Goal: Task Accomplishment & Management: Manage account settings

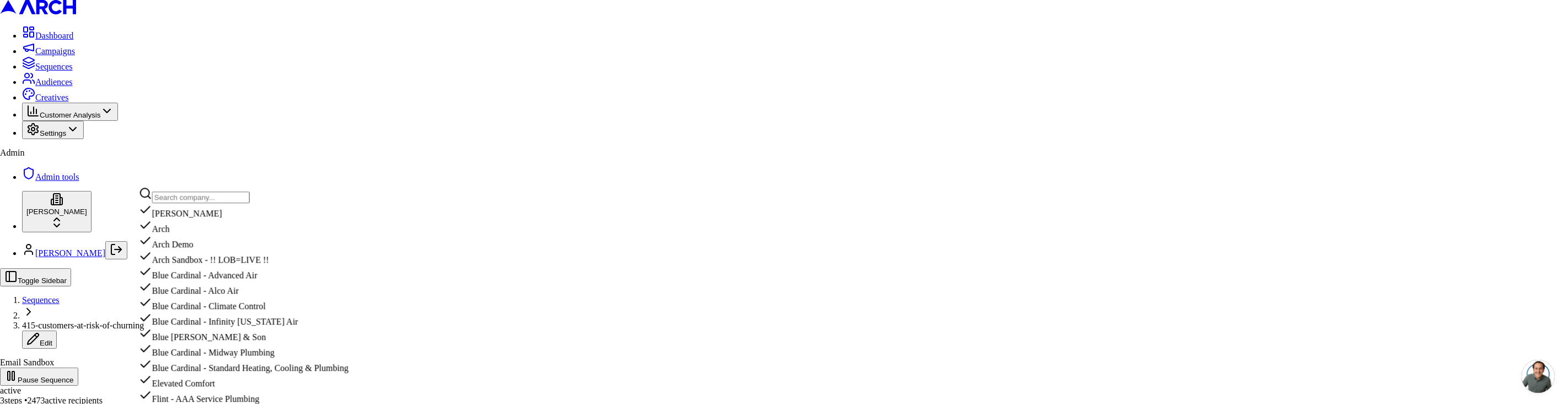
click at [193, 198] on input "text" at bounding box center [201, 197] width 97 height 12
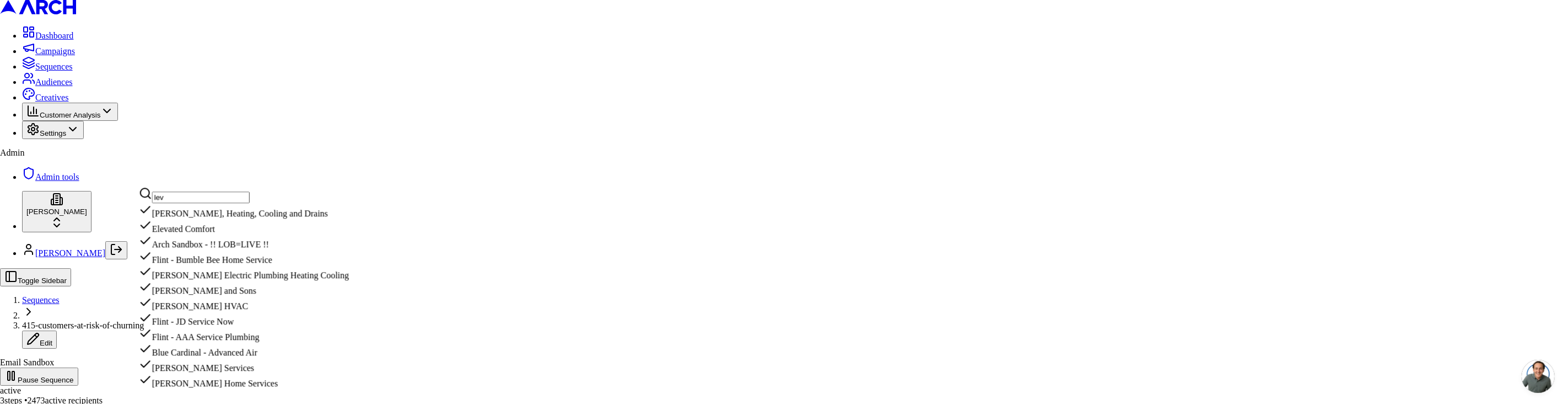
scroll to position [68, 0]
type input "levi"
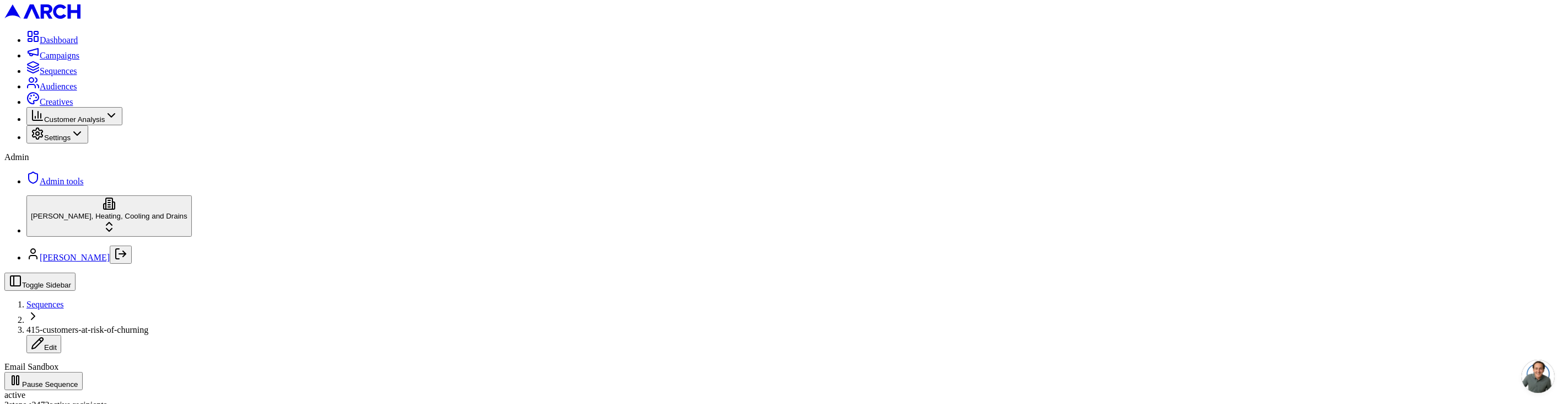
scroll to position [205, 0]
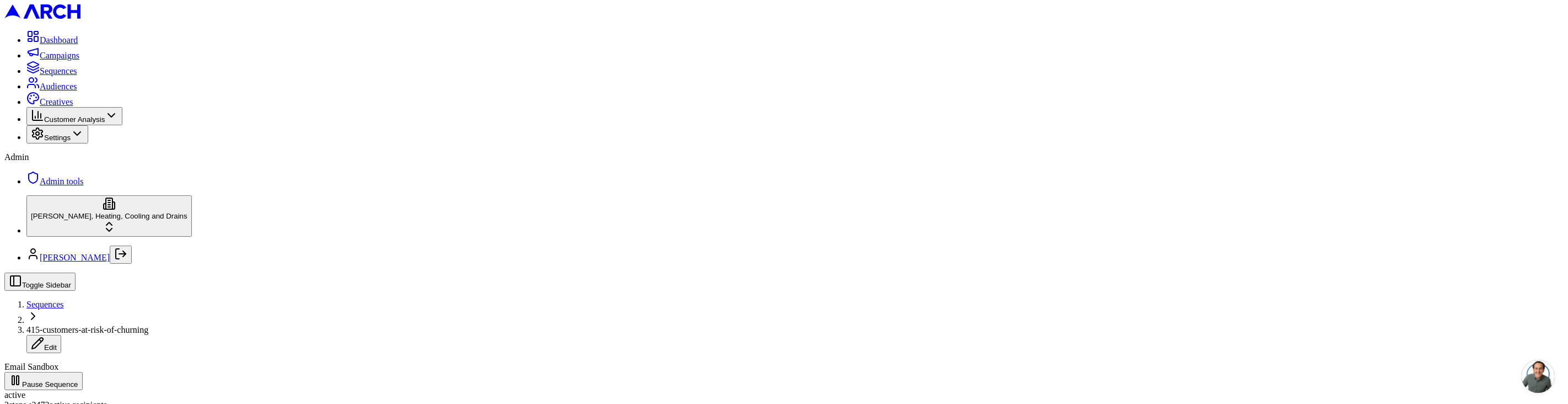
copy div "All steps have been processed successfully"
